Goal: Check status: Check status

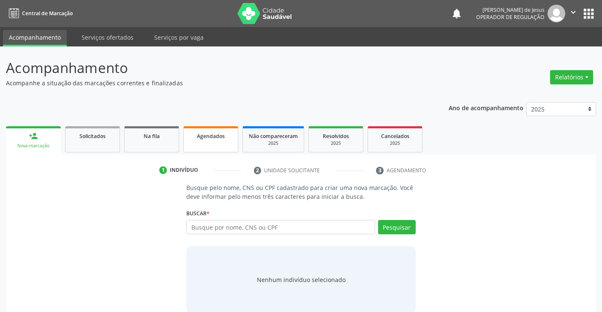
click at [202, 136] on span "Agendados" at bounding box center [211, 136] width 28 height 7
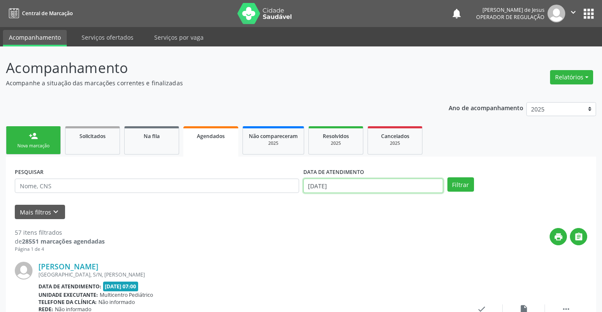
click at [336, 179] on input "[DATE]" at bounding box center [373, 186] width 140 height 14
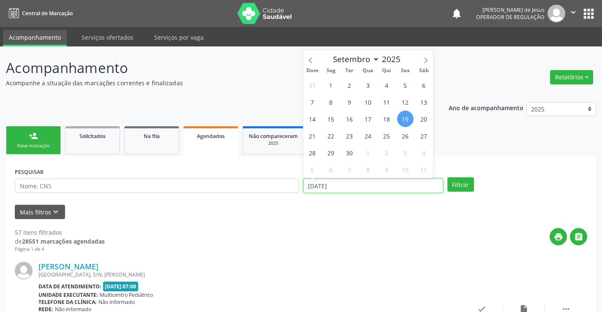
click at [336, 179] on input "[DATE]" at bounding box center [373, 186] width 140 height 14
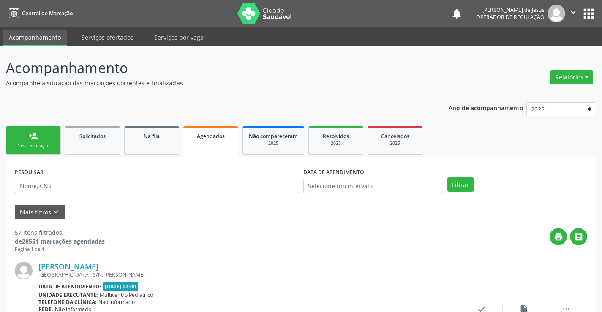
click at [64, 197] on div "PESQUISAR" at bounding box center [157, 182] width 288 height 33
click at [121, 188] on input "text" at bounding box center [157, 186] width 284 height 14
click at [197, 149] on link "Agendados" at bounding box center [210, 141] width 55 height 30
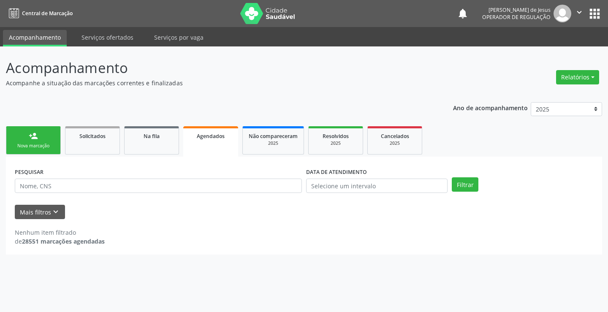
click at [197, 149] on link "Agendados" at bounding box center [210, 141] width 55 height 30
click at [200, 184] on input "text" at bounding box center [158, 186] width 287 height 14
type input "701800213768378"
click at [452, 177] on button "Filtrar" at bounding box center [465, 184] width 27 height 14
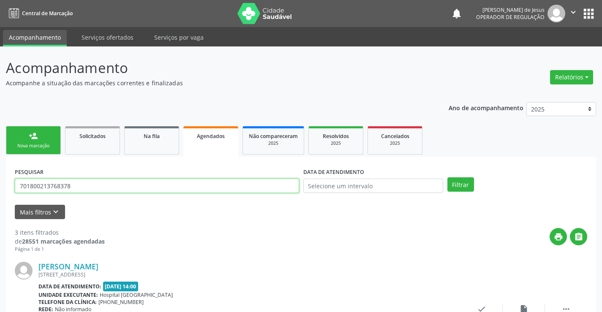
click at [189, 185] on input "701800213768378" at bounding box center [157, 186] width 284 height 14
type input "700100999516810"
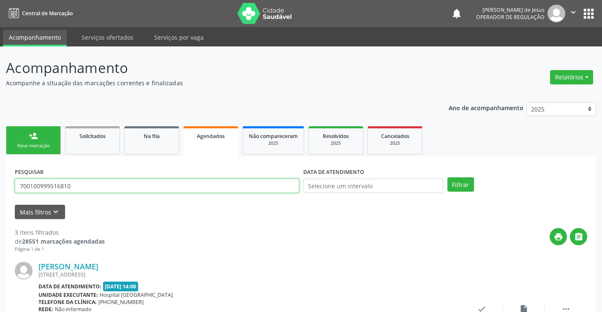
click at [447, 177] on button "Filtrar" at bounding box center [460, 184] width 27 height 14
click at [242, 182] on input "700100999516810" at bounding box center [157, 186] width 284 height 14
type input "708906717075610"
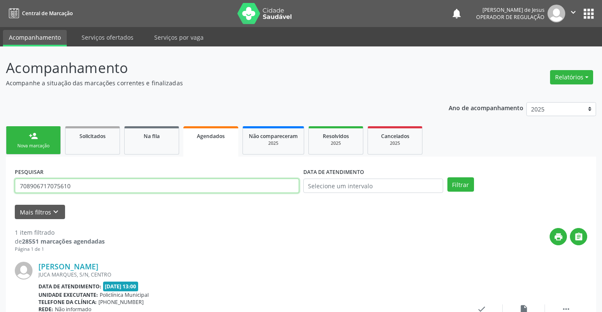
click at [447, 177] on button "Filtrar" at bounding box center [460, 184] width 27 height 14
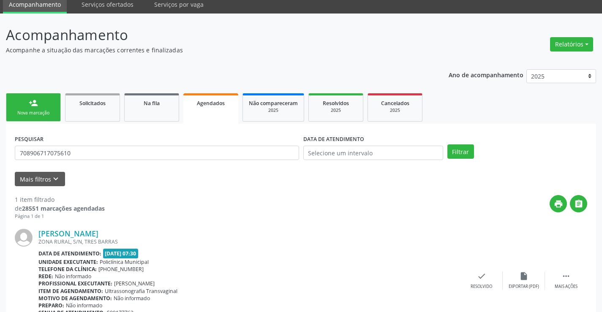
scroll to position [77, 0]
